Goal: Information Seeking & Learning: Learn about a topic

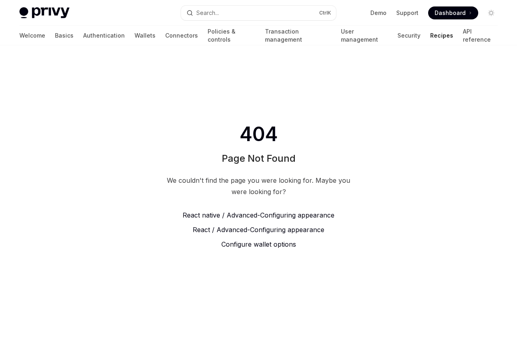
click at [30, 218] on div "404 Page Not Found We couldn't find the page you were looking for. Maybe you we…" at bounding box center [258, 185] width 517 height 281
click at [255, 244] on span "Configure wallet options" at bounding box center [259, 244] width 75 height 8
